Goal: Transaction & Acquisition: Purchase product/service

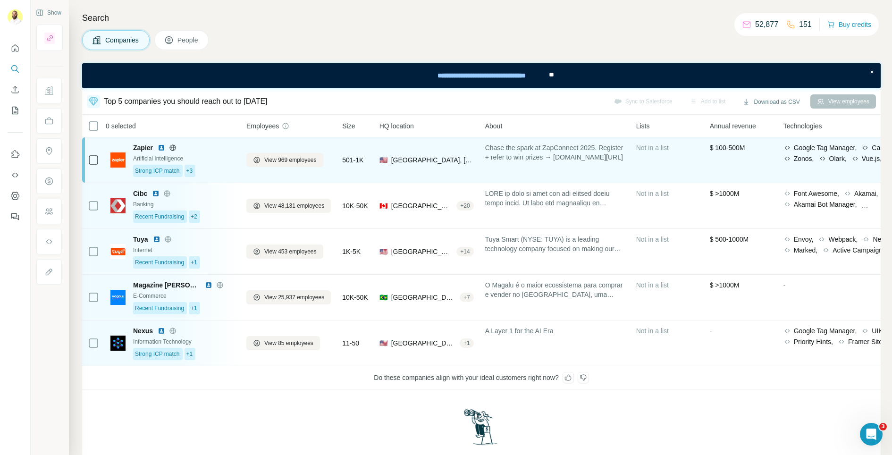
scroll to position [51, 0]
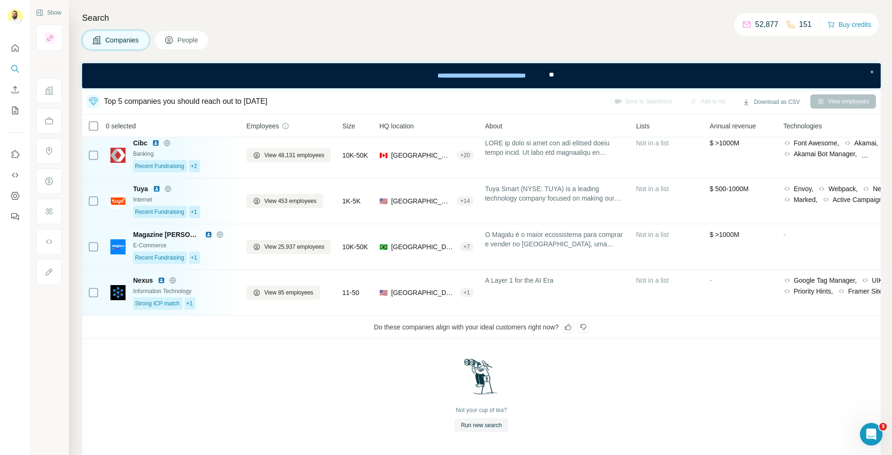
click at [174, 38] on icon at bounding box center [168, 39] width 9 height 9
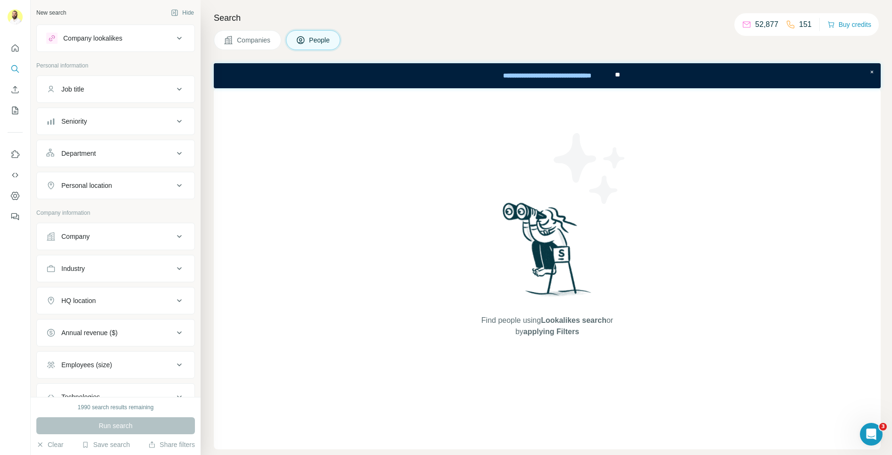
click at [250, 40] on span "Companies" at bounding box center [254, 39] width 34 height 9
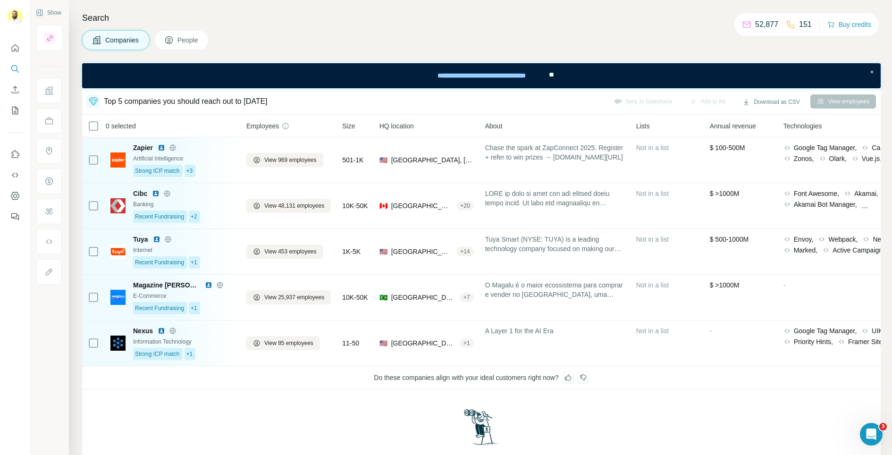
click at [192, 40] on span "People" at bounding box center [188, 39] width 22 height 9
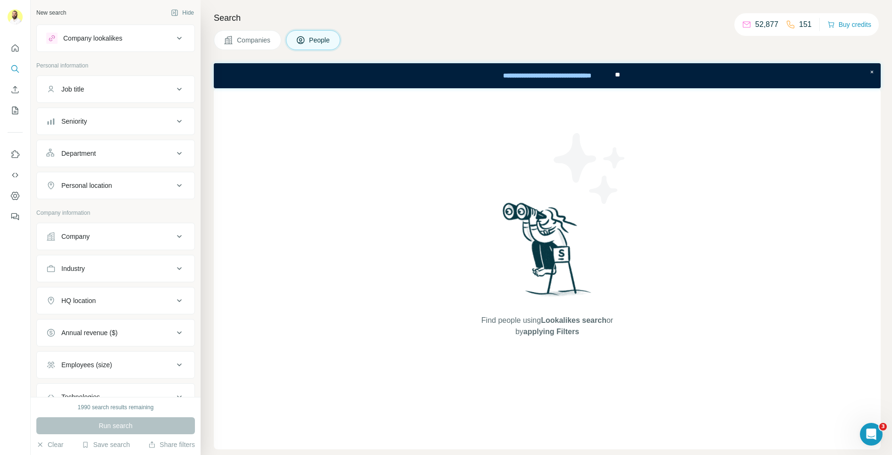
click at [234, 37] on button "Companies" at bounding box center [247, 40] width 67 height 20
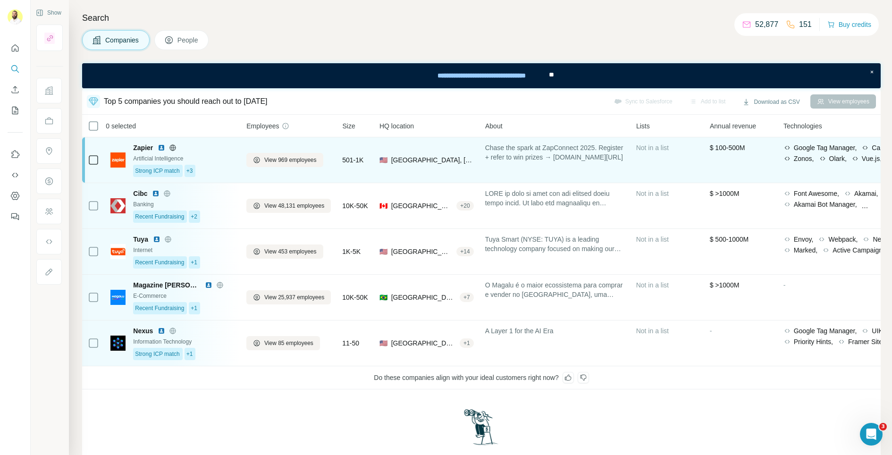
click at [299, 151] on div "View 969 employees" at bounding box center [288, 160] width 84 height 34
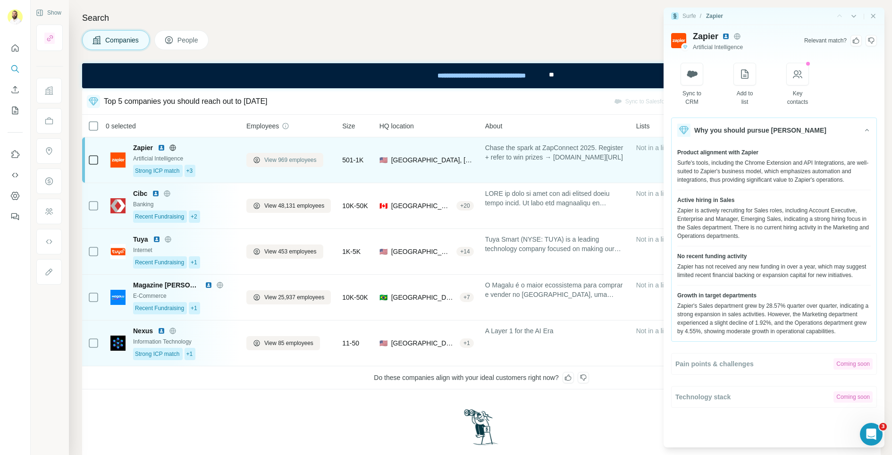
click at [280, 160] on span "View 969 employees" at bounding box center [290, 160] width 52 height 8
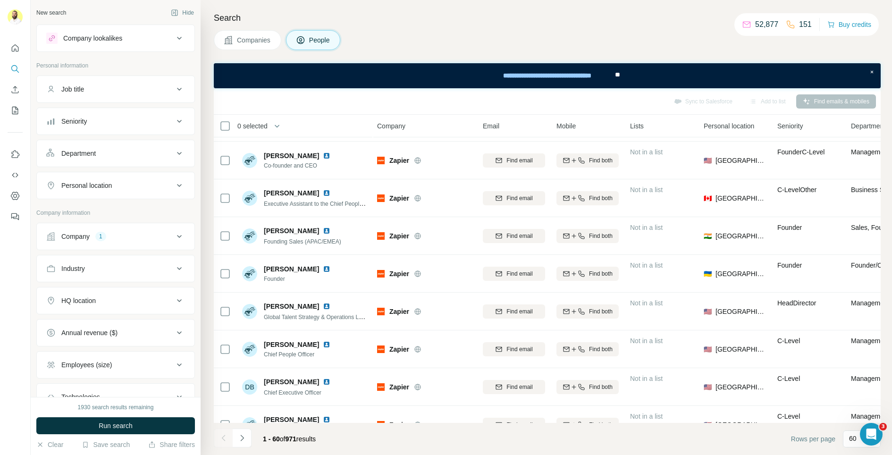
click at [219, 125] on th "0 selected" at bounding box center [289, 126] width 151 height 23
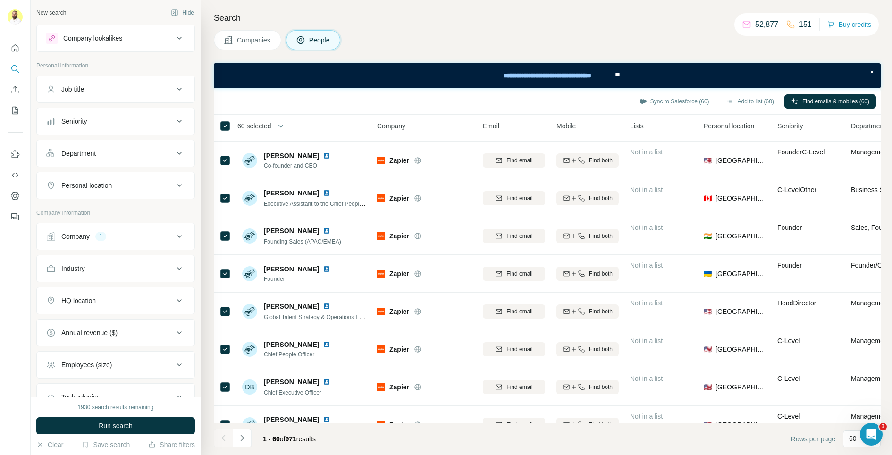
click at [68, 121] on div "Seniority" at bounding box center [73, 121] width 25 height 9
click at [52, 163] on icon at bounding box center [51, 162] width 11 height 11
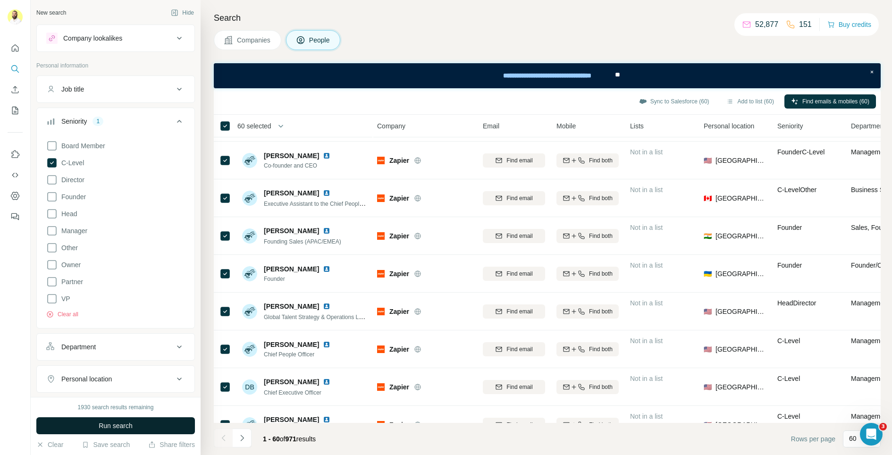
click at [104, 427] on span "Run search" at bounding box center [116, 425] width 34 height 9
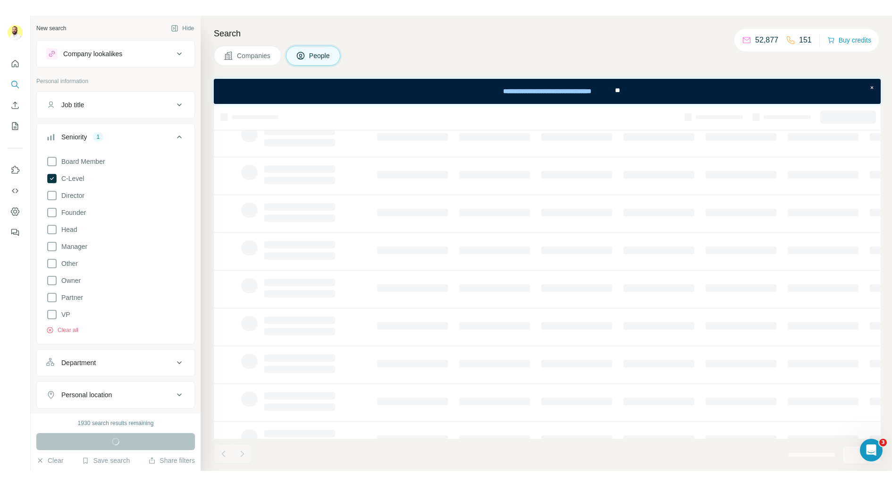
scroll to position [0, 1]
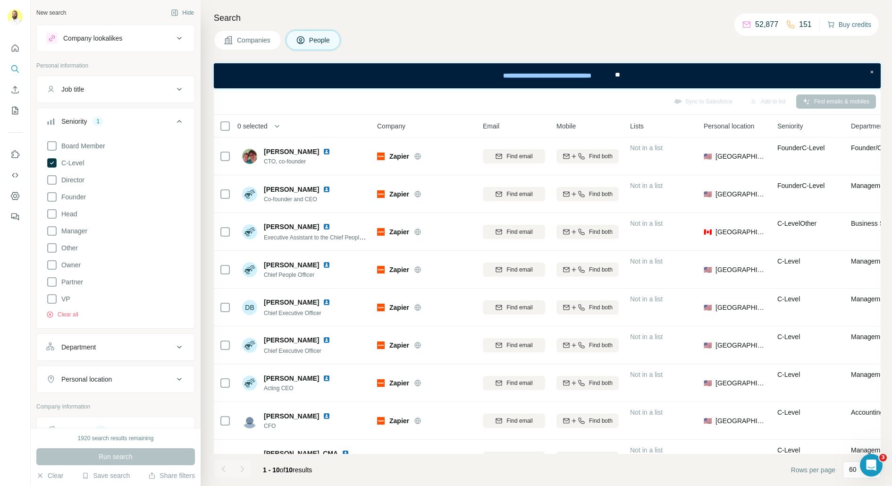
click at [855, 26] on button "Buy credits" at bounding box center [849, 24] width 44 height 13
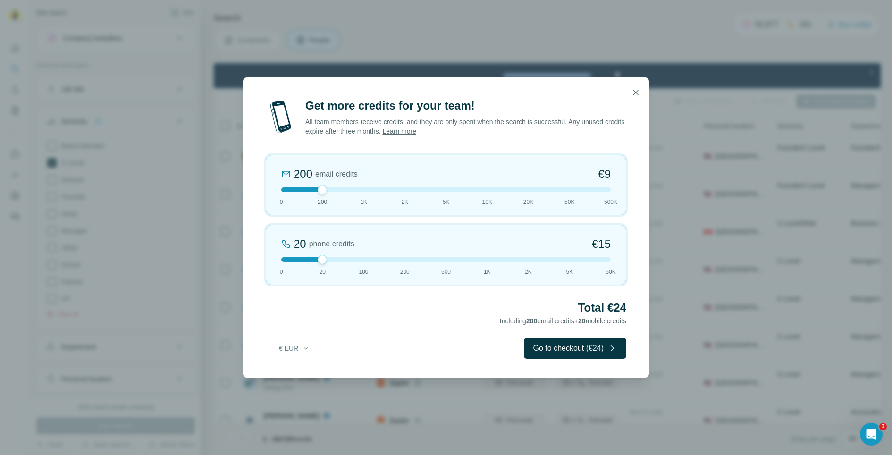
click at [374, 192] on div "200 email credits €9 0 200 1K 2K 5K 10K 20K 50K 500K" at bounding box center [446, 185] width 361 height 60
click at [435, 192] on div "1K email credits €42 0 200 1K 2K 5K 10K 20K 50K 500K" at bounding box center [446, 185] width 361 height 60
click at [482, 191] on div at bounding box center [445, 189] width 329 height 5
click at [573, 197] on div "10K email credits 12% Discount €370 0 200 1K 2K 5K 10K 20K 50K 500K" at bounding box center [446, 185] width 361 height 60
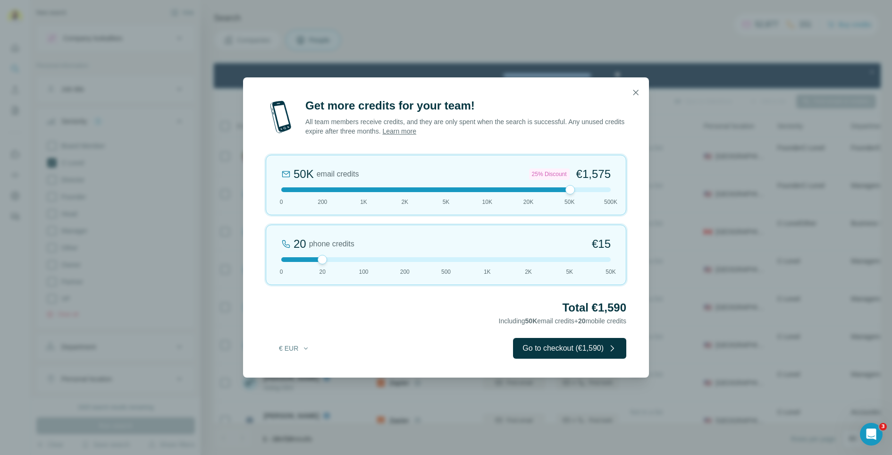
click at [567, 261] on div at bounding box center [445, 259] width 329 height 5
click at [591, 264] on div "5K phone credits 25% Discount €2,700 0 20 100 200 500 1K 2K 5K 50K" at bounding box center [446, 255] width 361 height 60
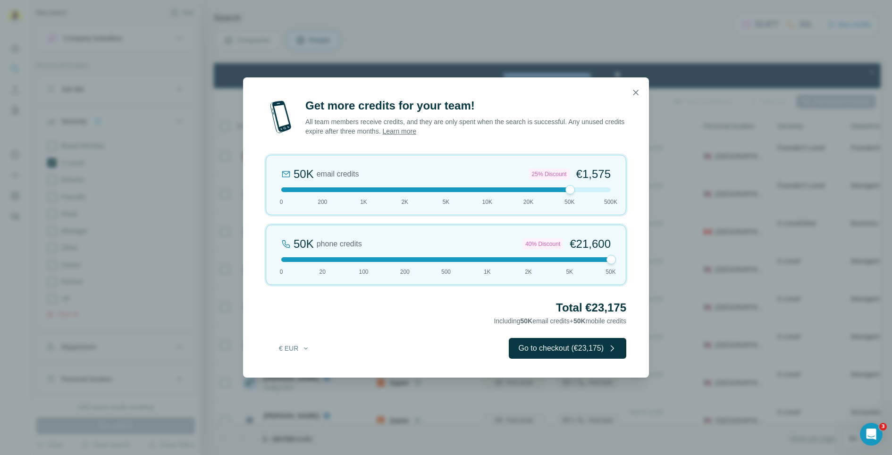
click at [286, 260] on div at bounding box center [445, 259] width 329 height 5
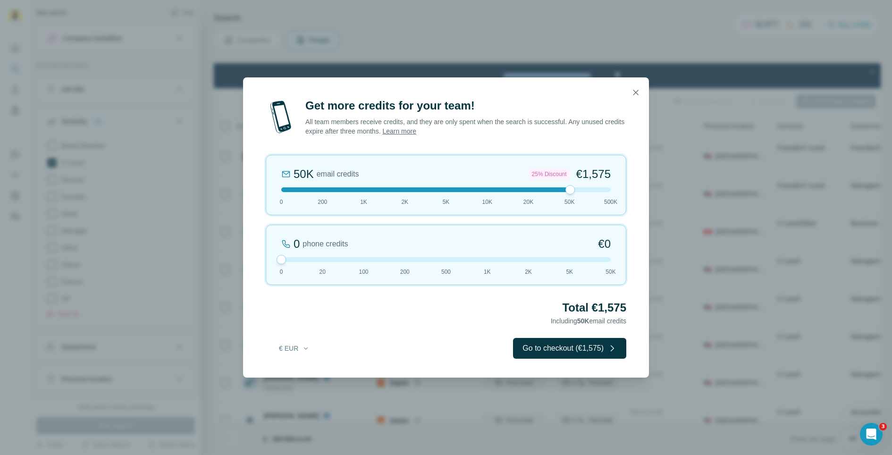
click at [615, 188] on div "50K email credits 25% Discount €1,575 0 200 1K 2K 5K 10K 20K 50K 500K" at bounding box center [446, 185] width 361 height 60
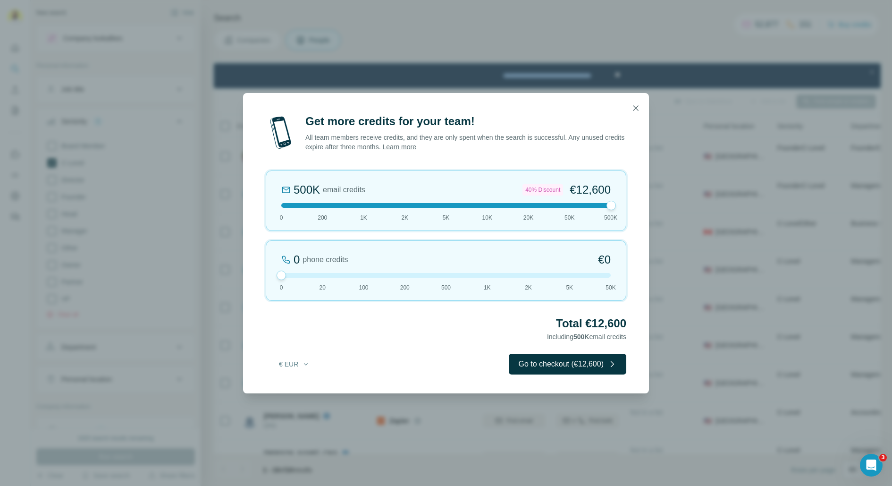
click at [472, 51] on div "Get more credits for your team! All team members receive credits, and they are …" at bounding box center [446, 243] width 892 height 486
click at [636, 108] on icon "button" at bounding box center [635, 107] width 5 height 5
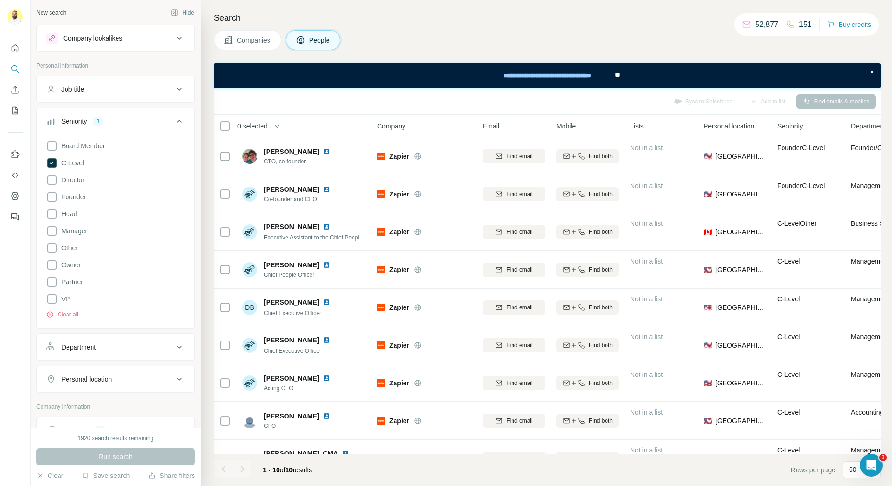
click at [3, 97] on div at bounding box center [15, 129] width 30 height 191
click at [6, 109] on div at bounding box center [15, 129] width 30 height 191
click at [14, 112] on icon "My lists" at bounding box center [14, 110] width 9 height 9
